Goal: Check status: Verify the current state of an ongoing process or item

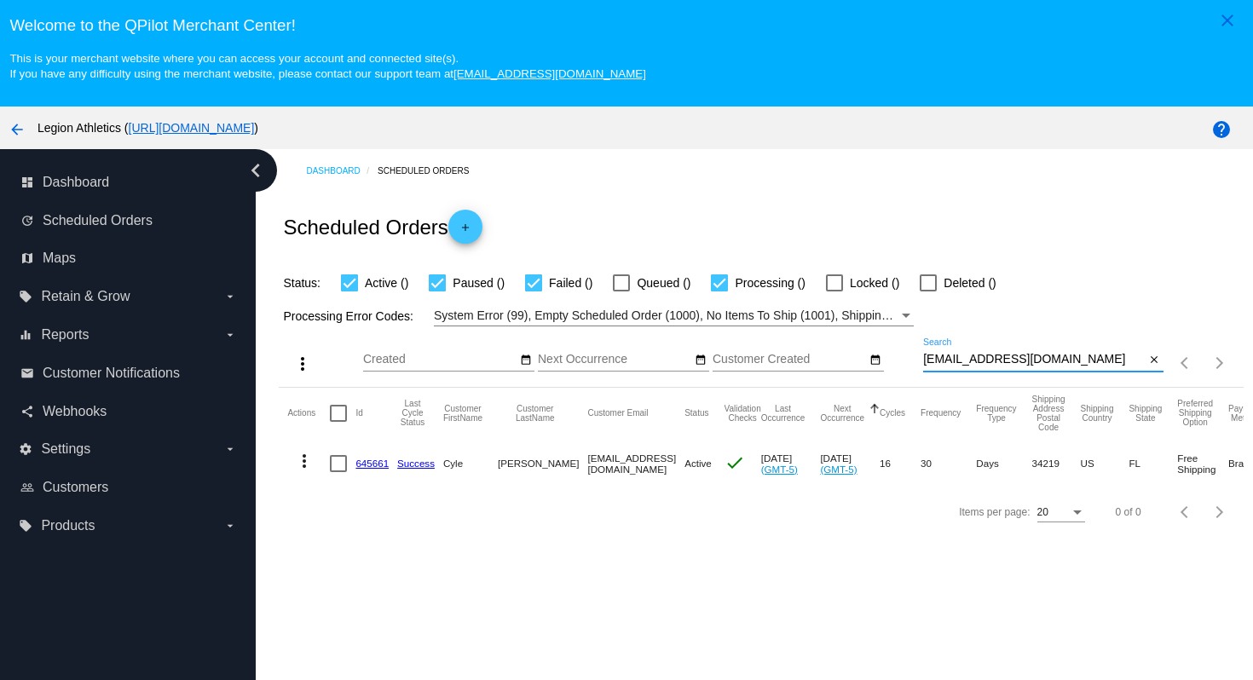
drag, startPoint x: 1081, startPoint y: 366, endPoint x: 1073, endPoint y: 343, distance: 23.7
click at [1073, 343] on div "cylecoolidge@gmail.com Search" at bounding box center [1034, 354] width 222 height 33
paste input "minervaherrera10"
type input "[EMAIL_ADDRESS][DOMAIN_NAME]"
click at [1027, 210] on div "Scheduled Orders add" at bounding box center [761, 227] width 964 height 68
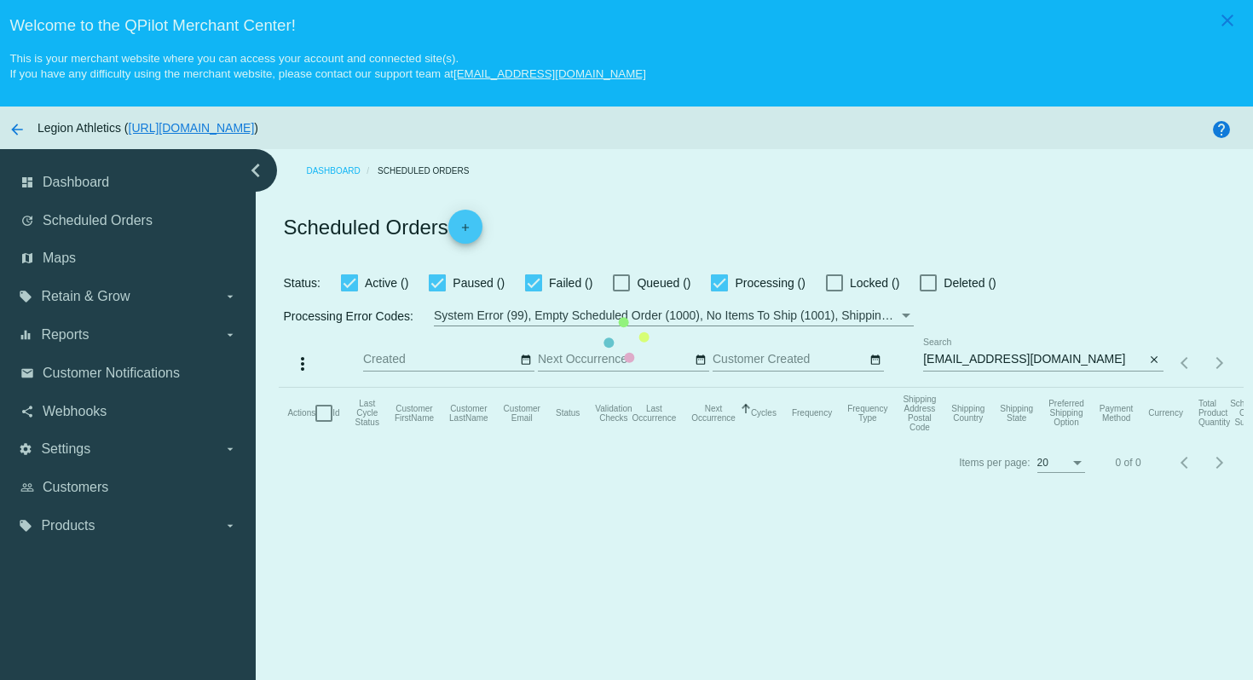
click at [1038, 388] on mat-table "Actions Id Last Cycle Status Customer FirstName Customer LastName Customer Emai…" at bounding box center [761, 413] width 964 height 51
click at [931, 388] on mat-table "Actions Id Last Cycle Status Customer FirstName Customer LastName Customer Emai…" at bounding box center [761, 413] width 964 height 51
click at [990, 388] on mat-table "Actions Id Last Cycle Status Customer FirstName Customer LastName Customer Emai…" at bounding box center [761, 413] width 964 height 51
click at [918, 388] on mat-table "Actions Id Last Cycle Status Customer FirstName Customer LastName Customer Emai…" at bounding box center [761, 413] width 964 height 51
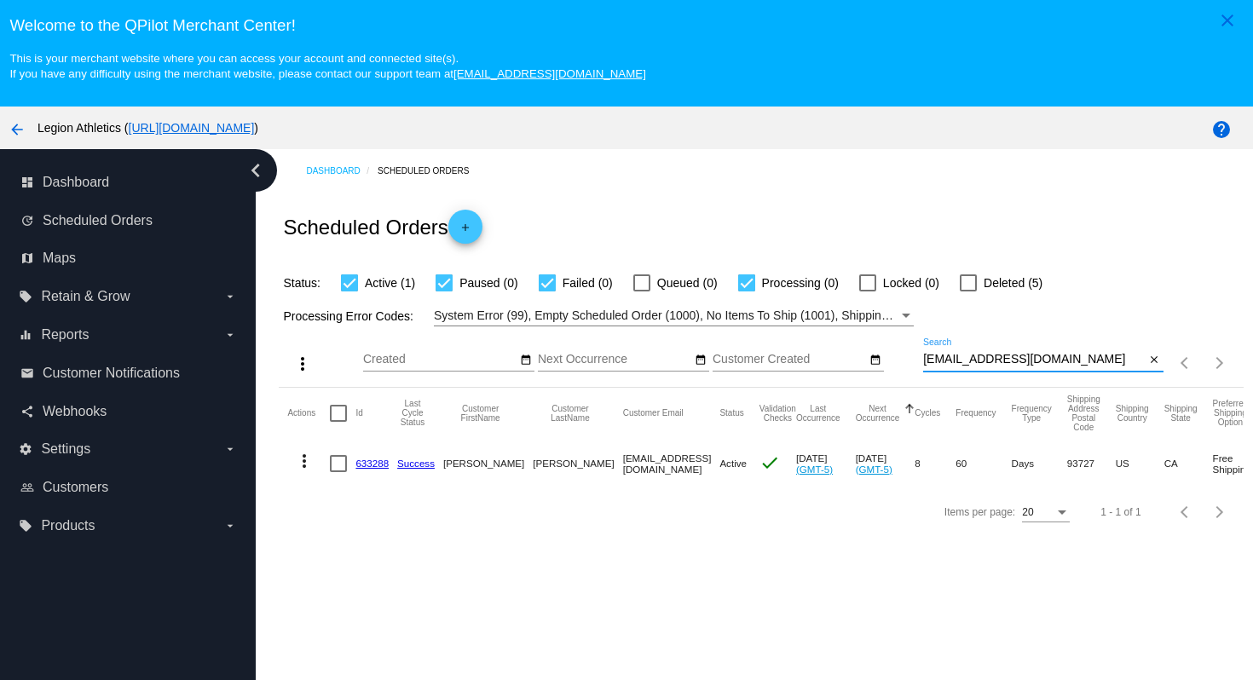
drag, startPoint x: 1094, startPoint y: 360, endPoint x: 1081, endPoint y: 308, distance: 54.4
click at [1081, 308] on app-dashboard-scheduled-orders "Scheduled Orders add Status: Active (1) Paused (0) Failed (0) Queued (0) Proces…" at bounding box center [761, 364] width 964 height 343
paste input "rogueapostrophe1"
type input "[EMAIL_ADDRESS][DOMAIN_NAME]"
click at [1057, 232] on div "Scheduled Orders add" at bounding box center [761, 227] width 964 height 68
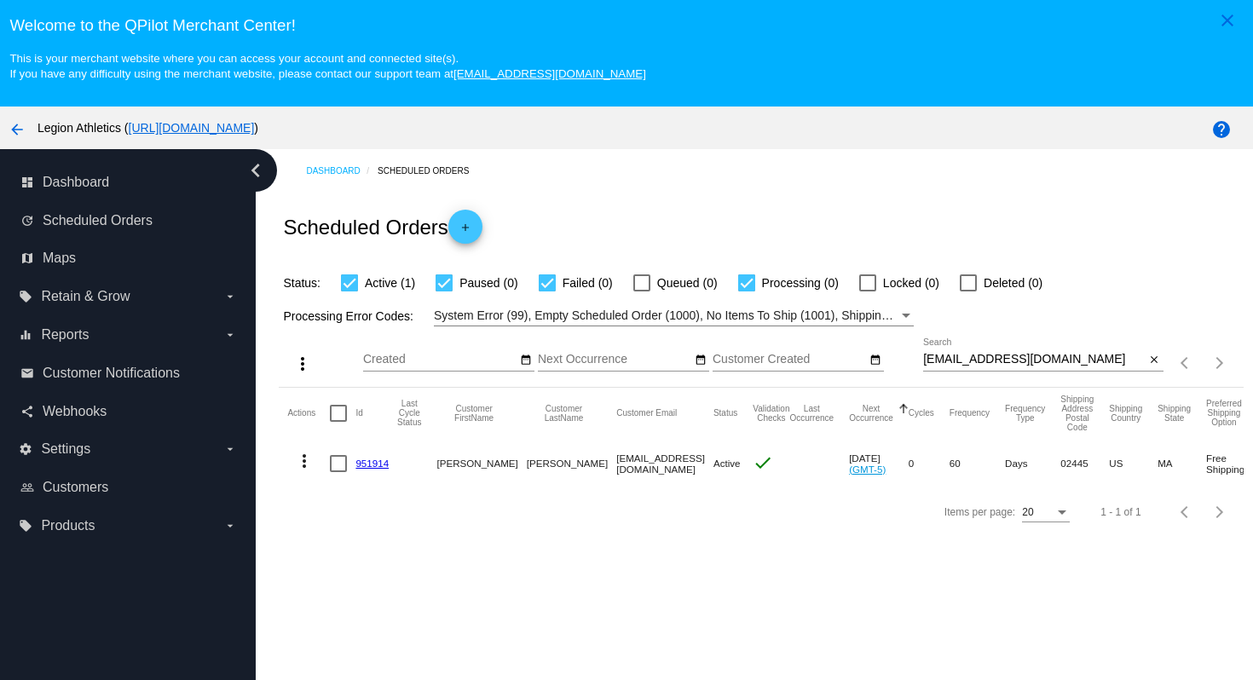
click at [378, 469] on link "951914" at bounding box center [371, 463] width 33 height 11
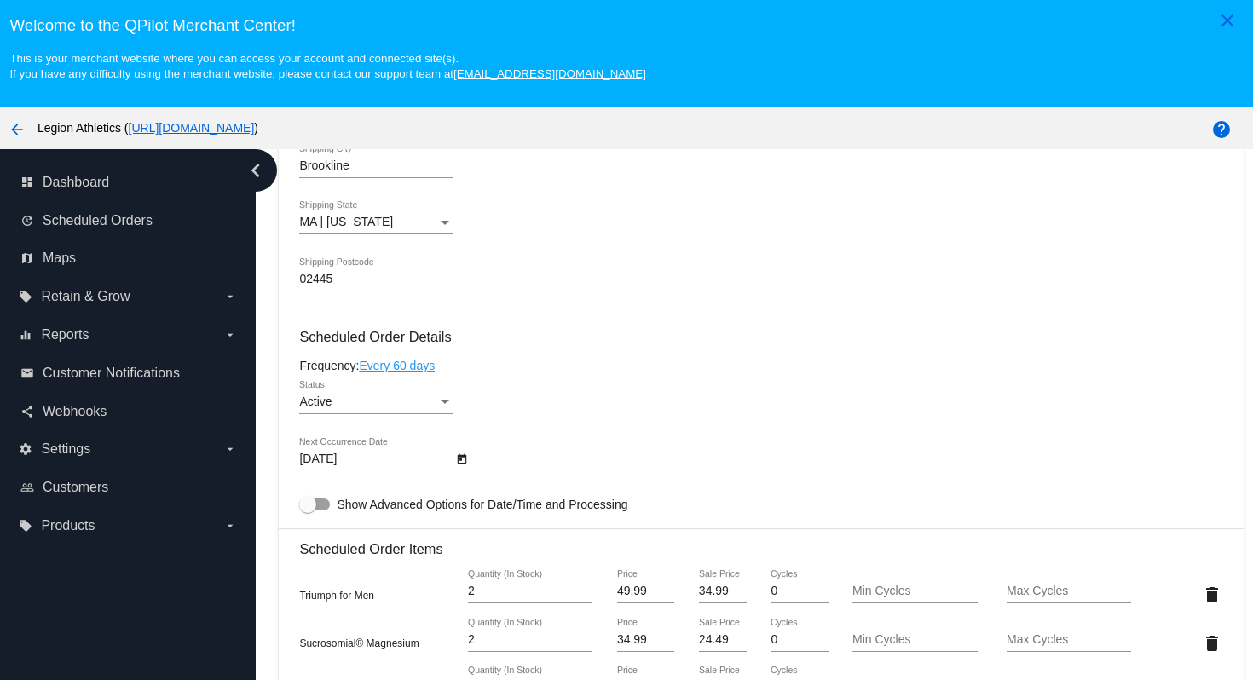
scroll to position [678, 0]
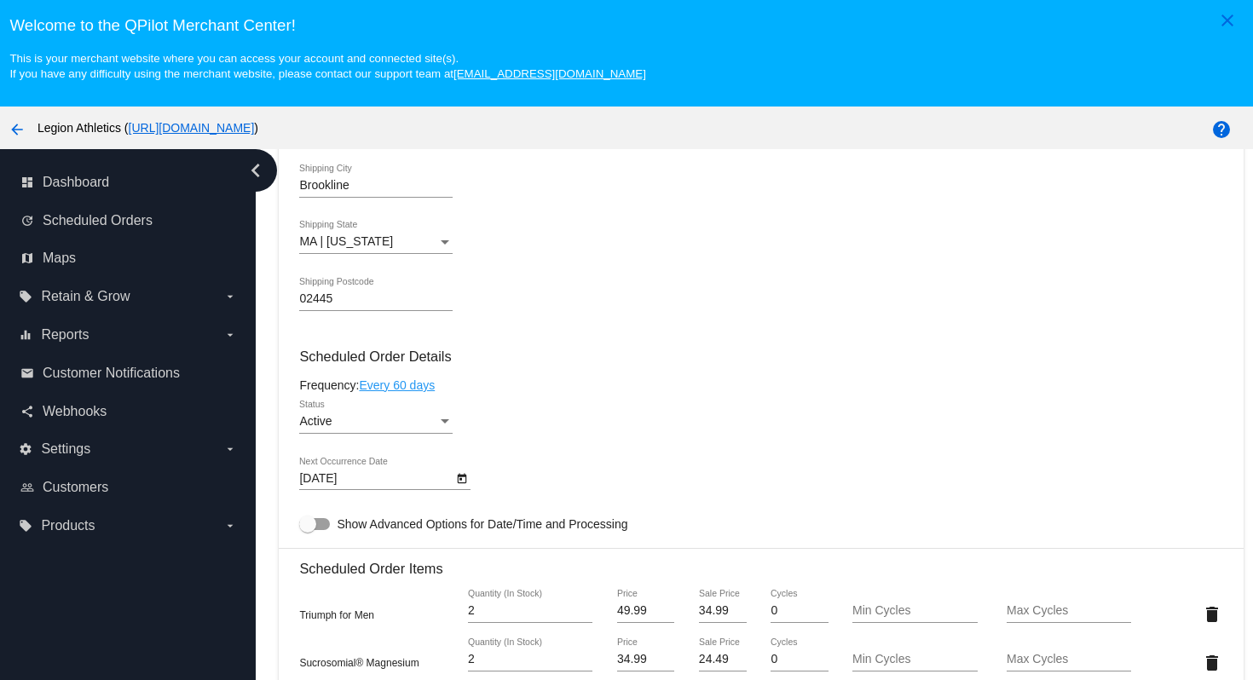
click at [678, 290] on div "02445 Shipping Postcode" at bounding box center [760, 302] width 923 height 49
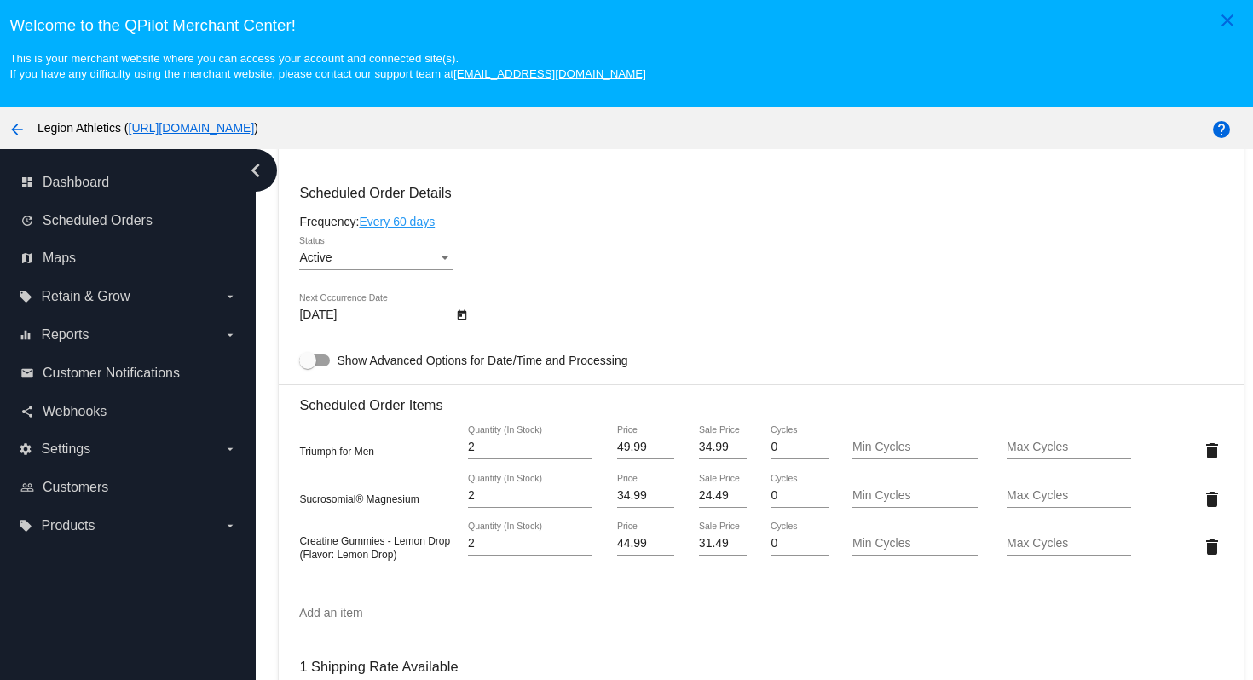
scroll to position [902, 0]
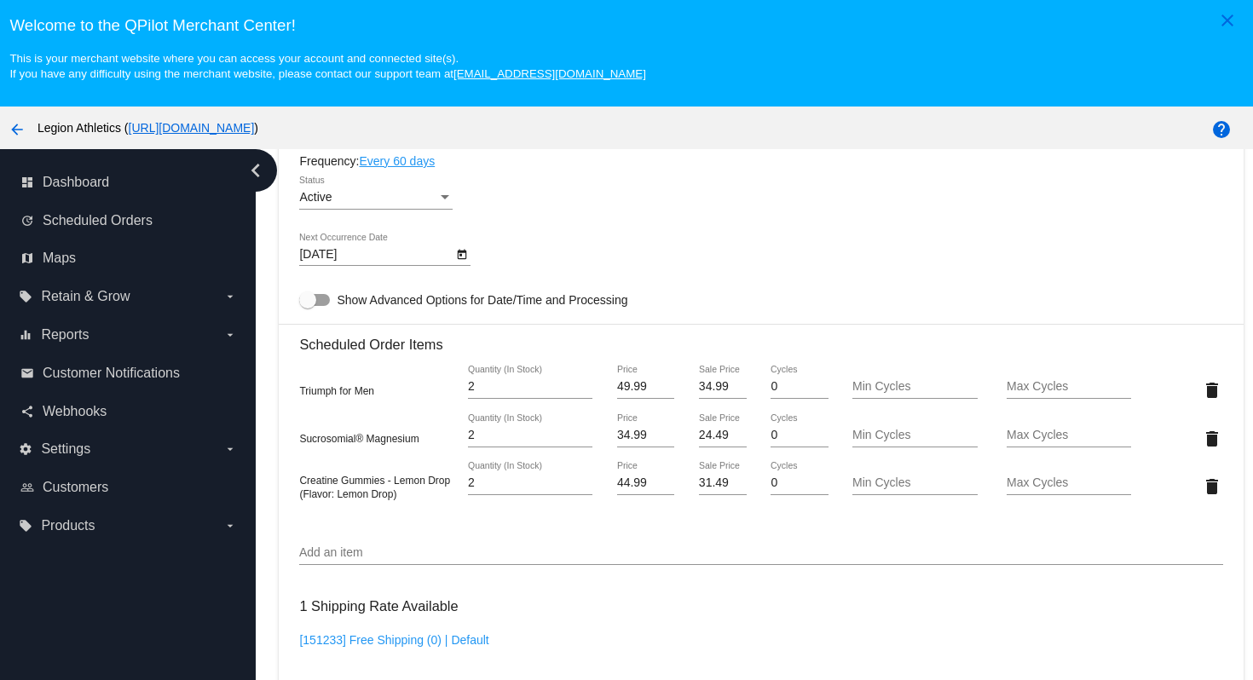
click at [656, 224] on div "Active Status" at bounding box center [760, 200] width 923 height 49
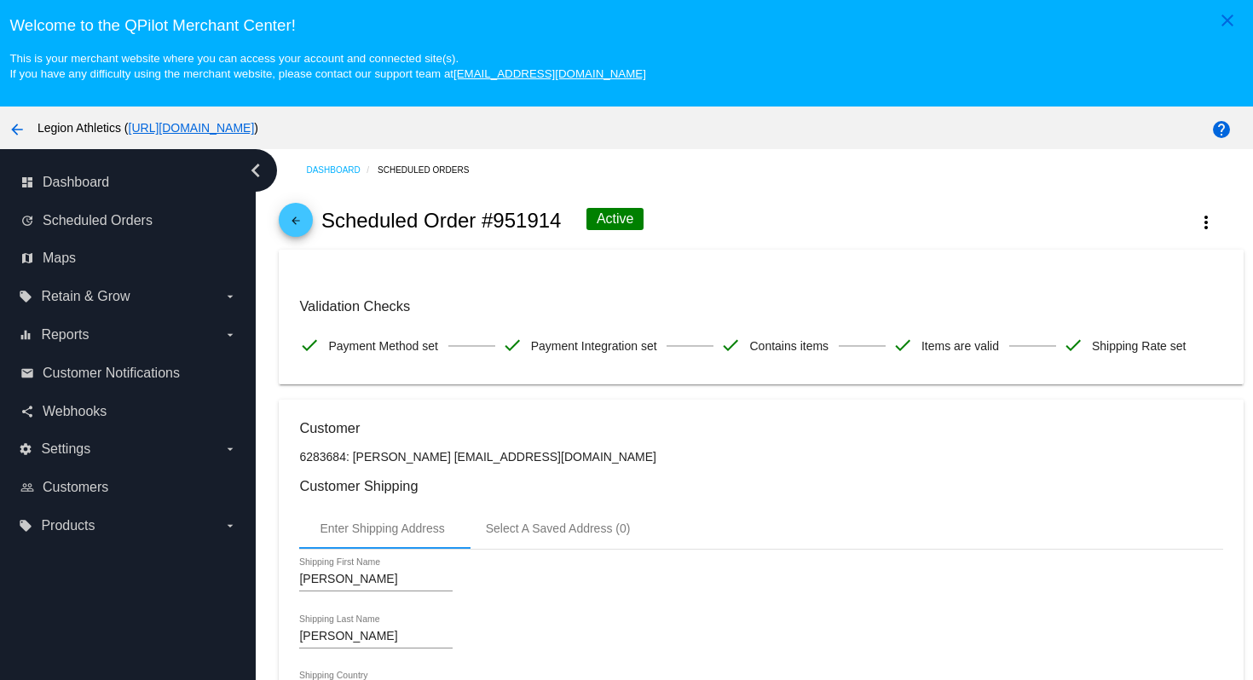
scroll to position [0, 0]
click at [1207, 225] on mat-icon "more_vert" at bounding box center [1206, 223] width 20 height 20
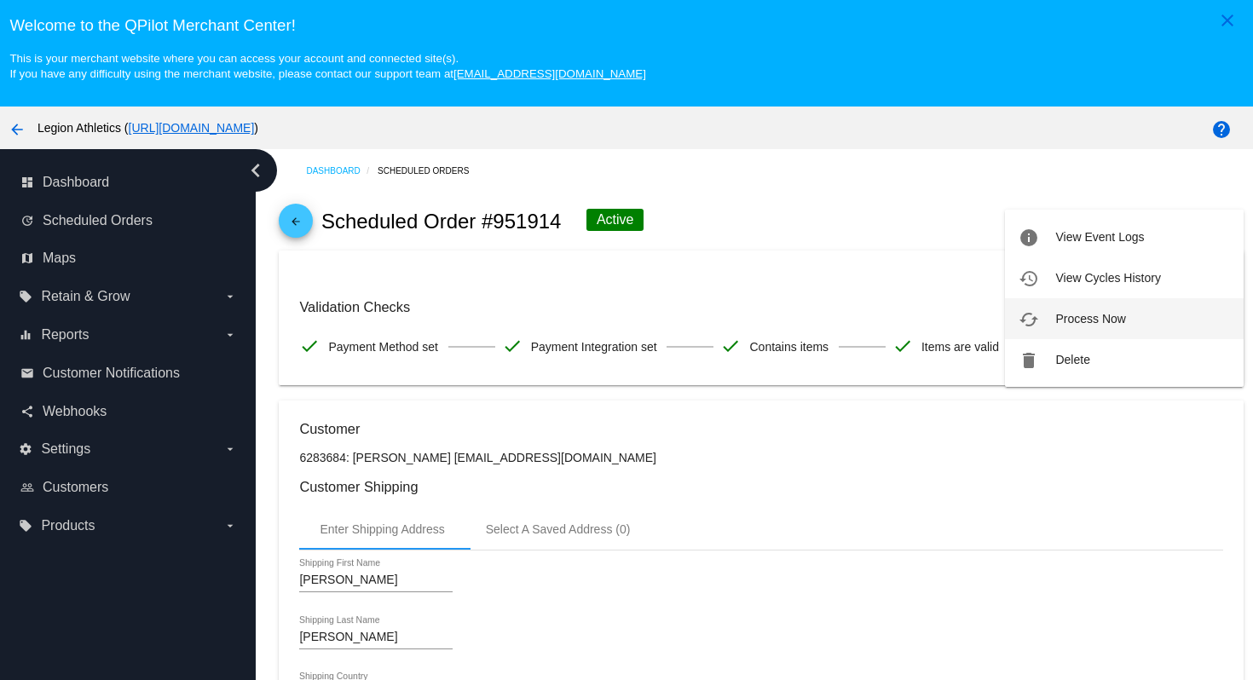
click at [1094, 324] on span "Process Now" at bounding box center [1090, 319] width 70 height 14
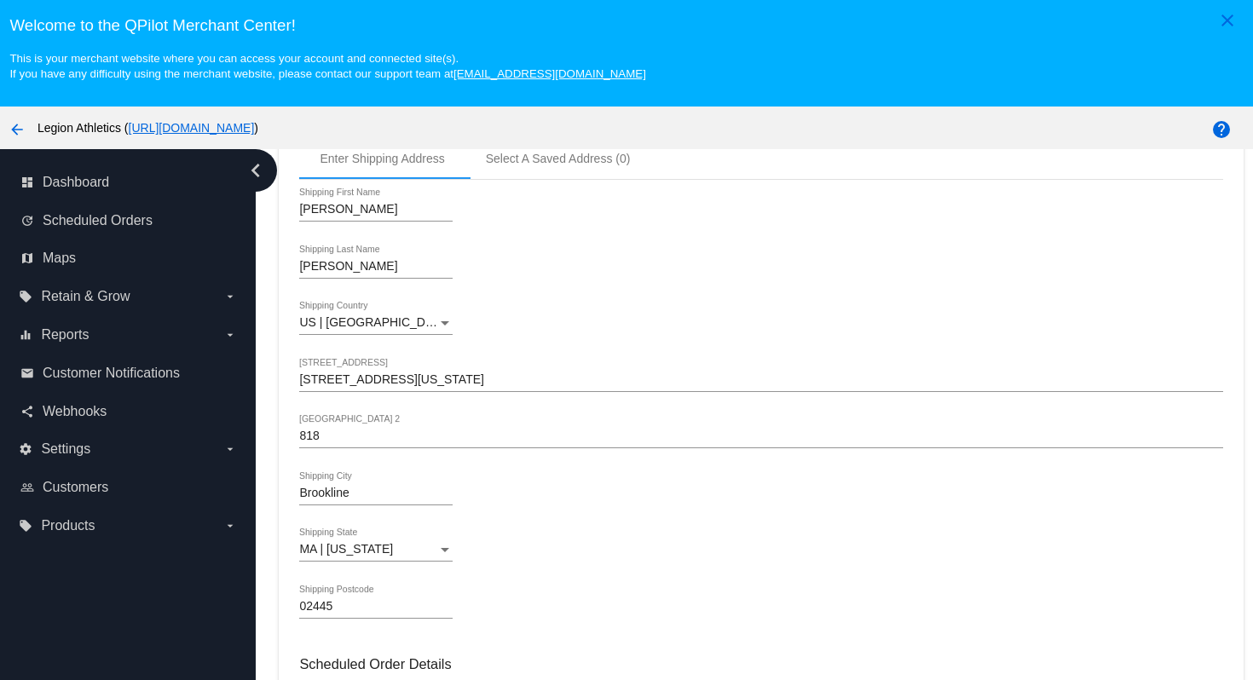
scroll to position [374, 0]
click at [652, 291] on div "Miller Shipping Last Name" at bounding box center [760, 266] width 923 height 49
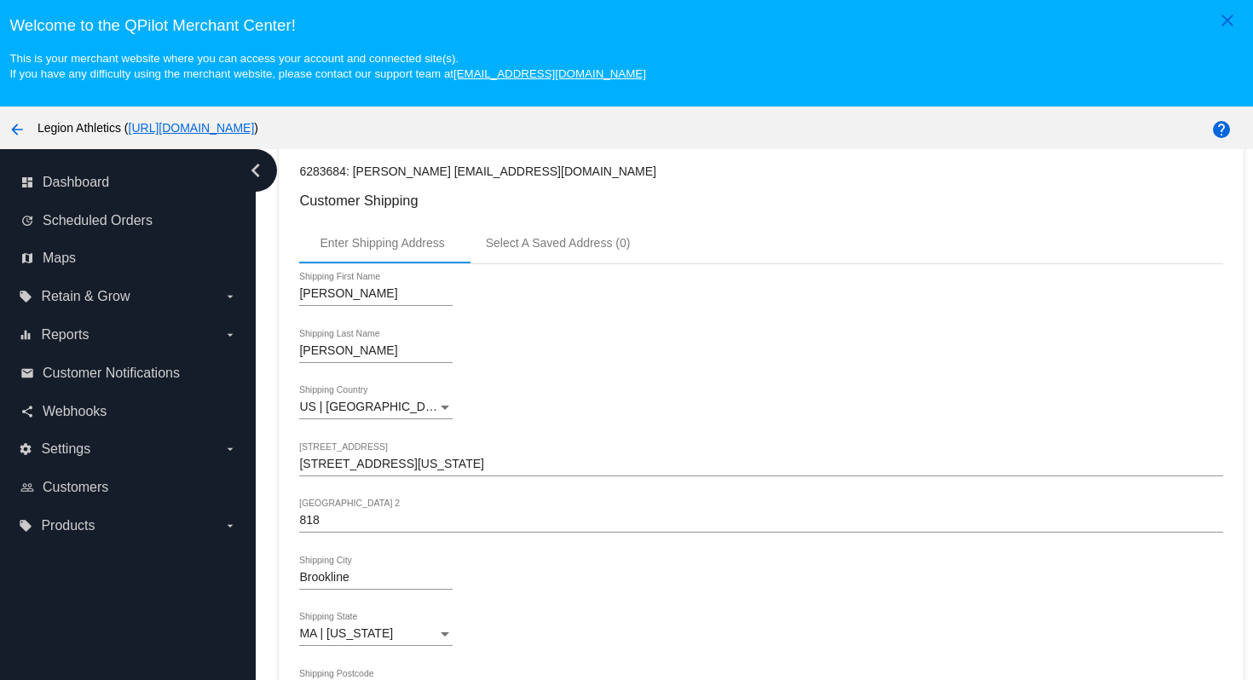
scroll to position [297, 0]
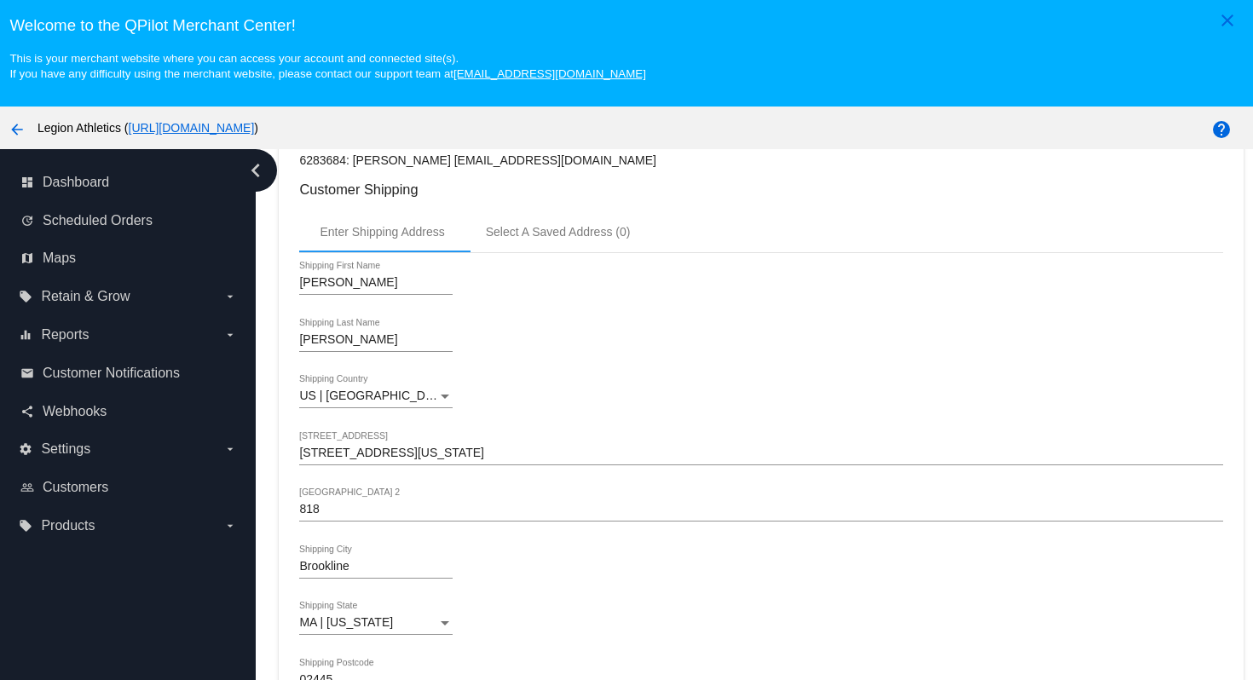
click at [610, 196] on h3 "Customer Shipping" at bounding box center [760, 190] width 923 height 16
click at [608, 198] on h3 "Customer Shipping" at bounding box center [760, 190] width 923 height 16
click at [677, 193] on h3 "Customer Shipping" at bounding box center [760, 190] width 923 height 16
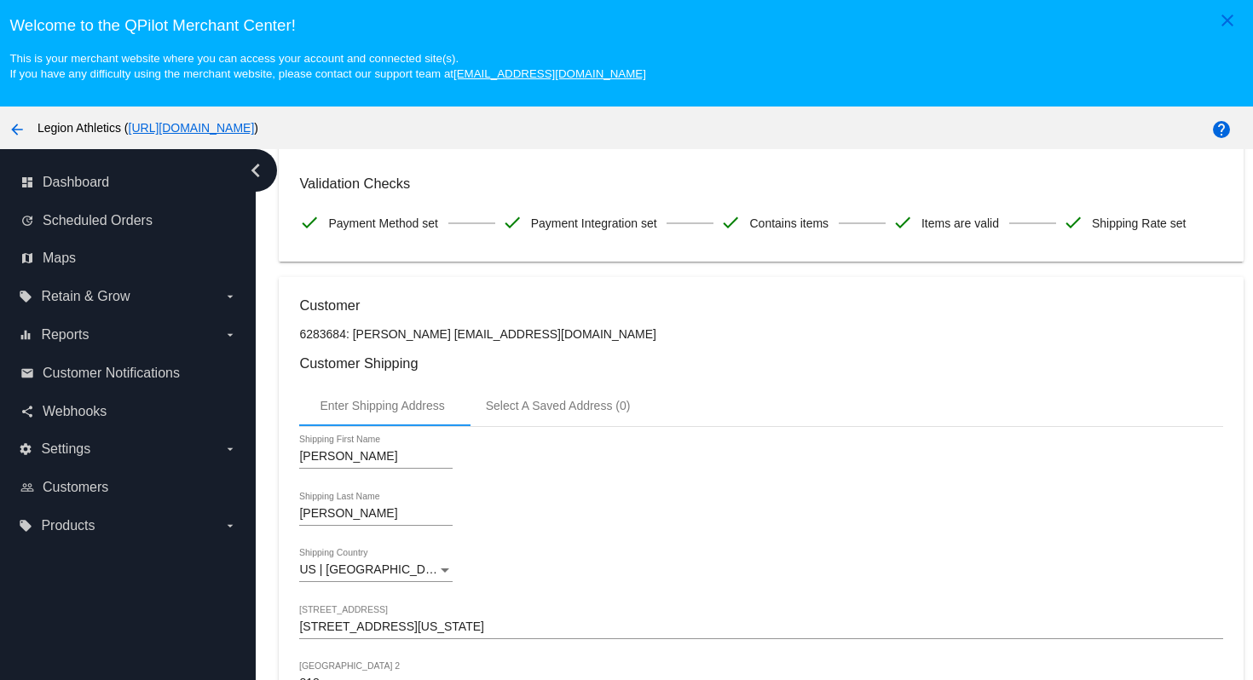
scroll to position [0, 0]
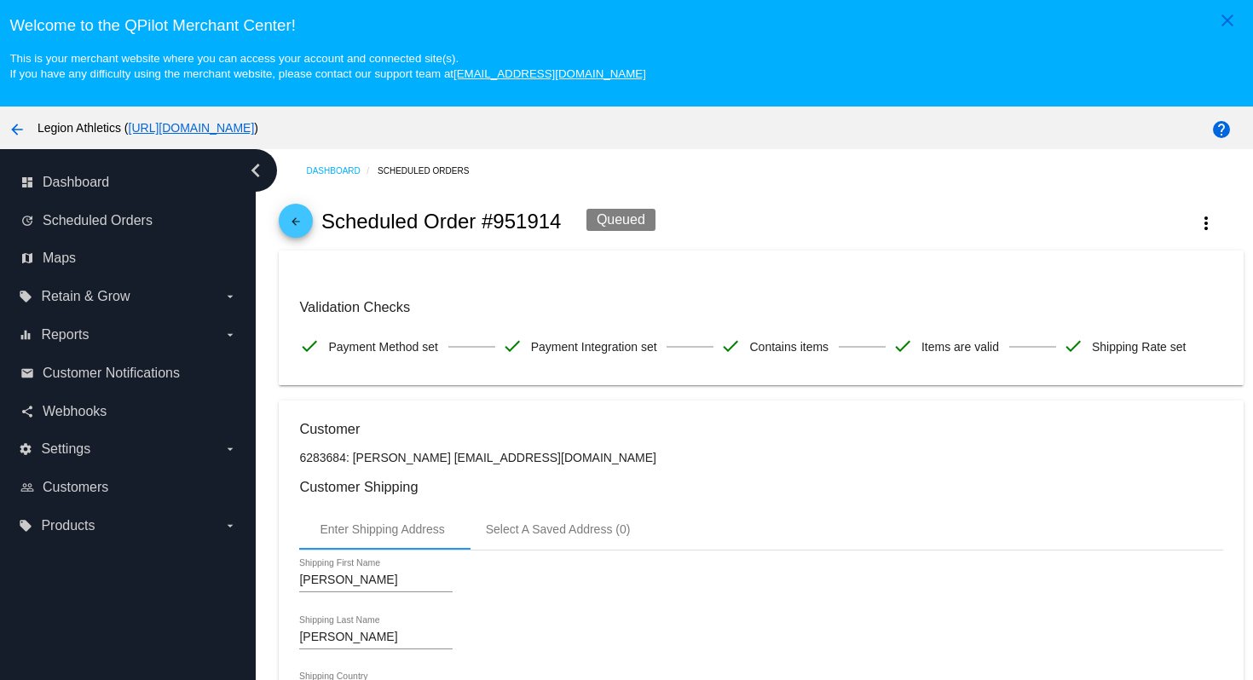
click at [684, 487] on h3 "Customer Shipping" at bounding box center [760, 487] width 923 height 16
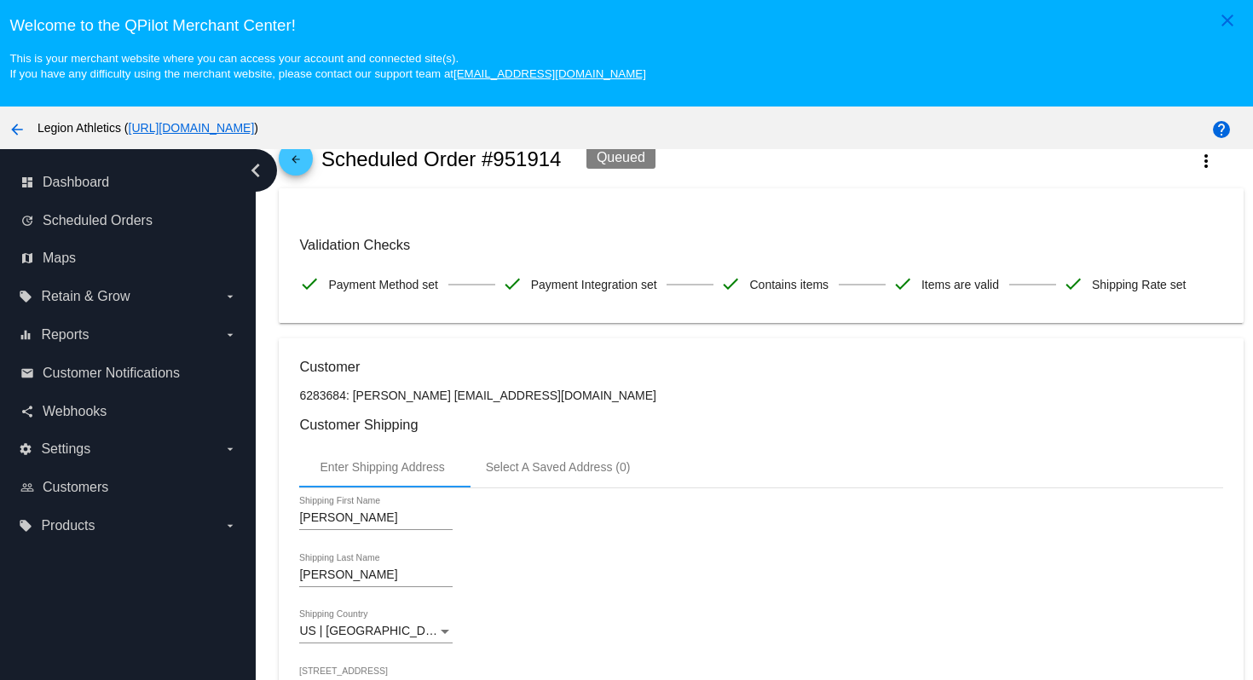
scroll to position [59, 0]
